Goal: Task Accomplishment & Management: Use online tool/utility

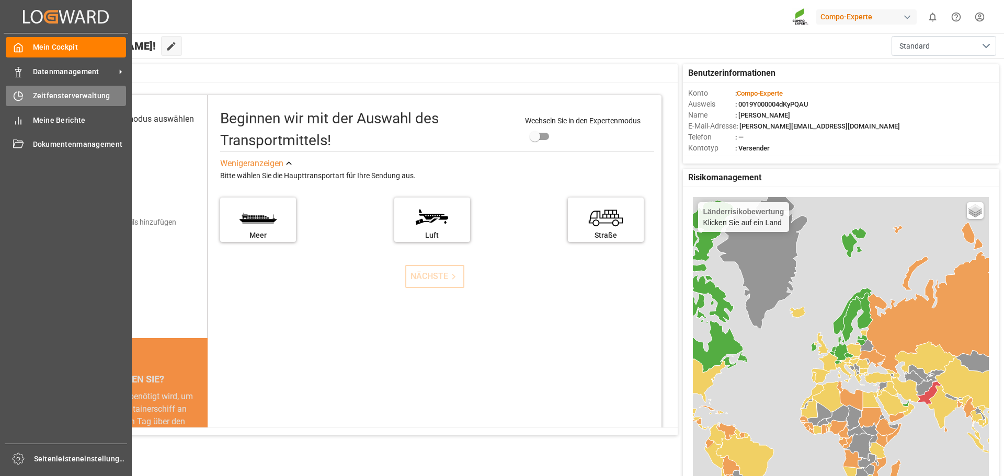
click at [61, 89] on div "Zeitfensterverwaltung Zeitfensterverwaltung" at bounding box center [66, 96] width 120 height 20
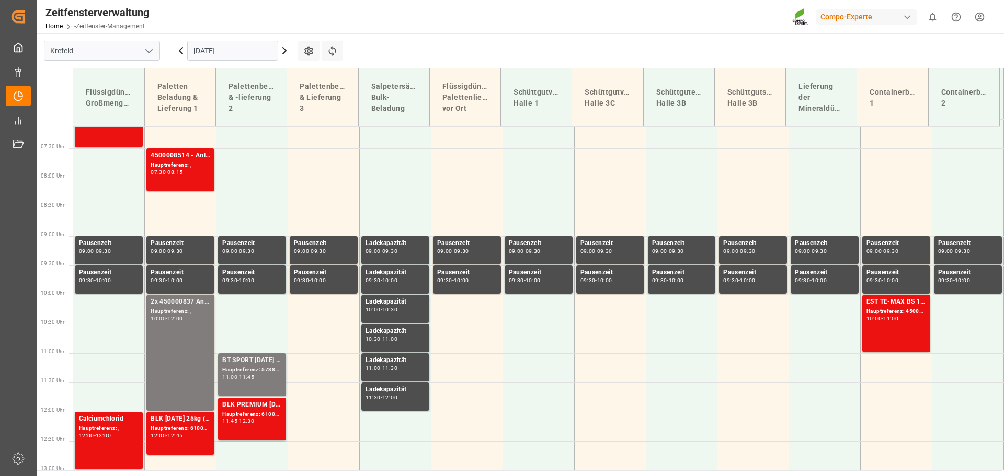
scroll to position [436, 0]
